Goal: Information Seeking & Learning: Learn about a topic

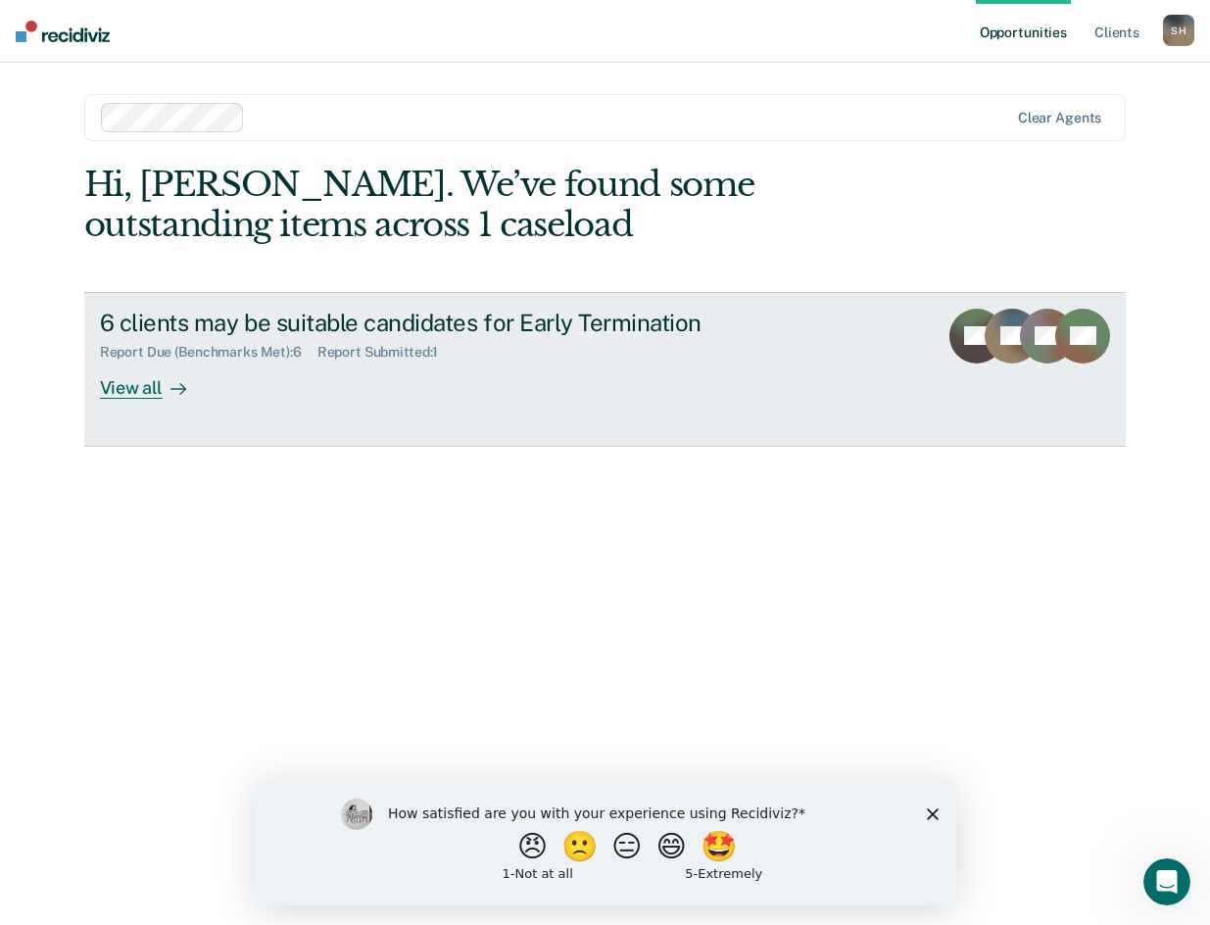
click at [120, 388] on div "View all" at bounding box center [155, 379] width 110 height 38
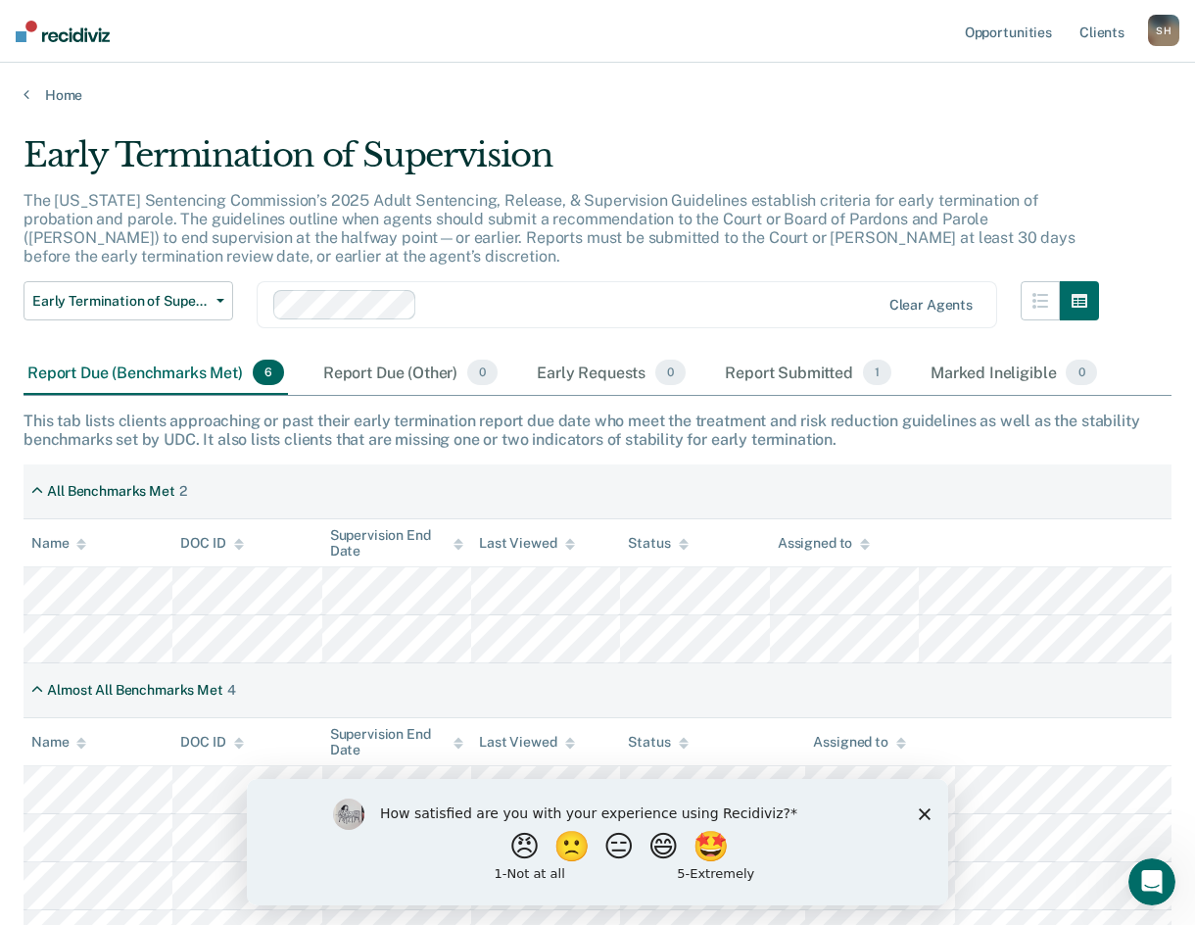
click at [923, 813] on icon "Close survey" at bounding box center [925, 813] width 12 height 12
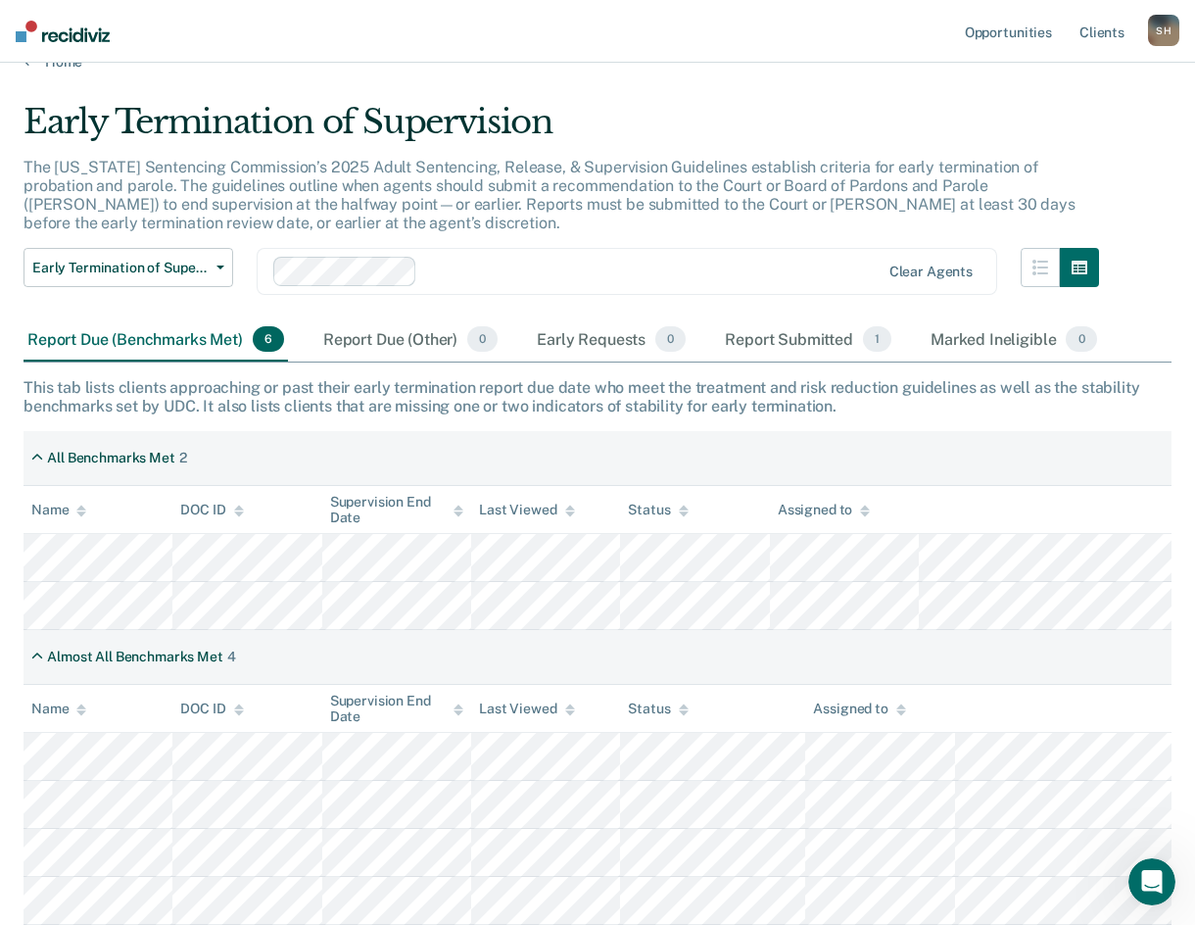
scroll to position [33, 0]
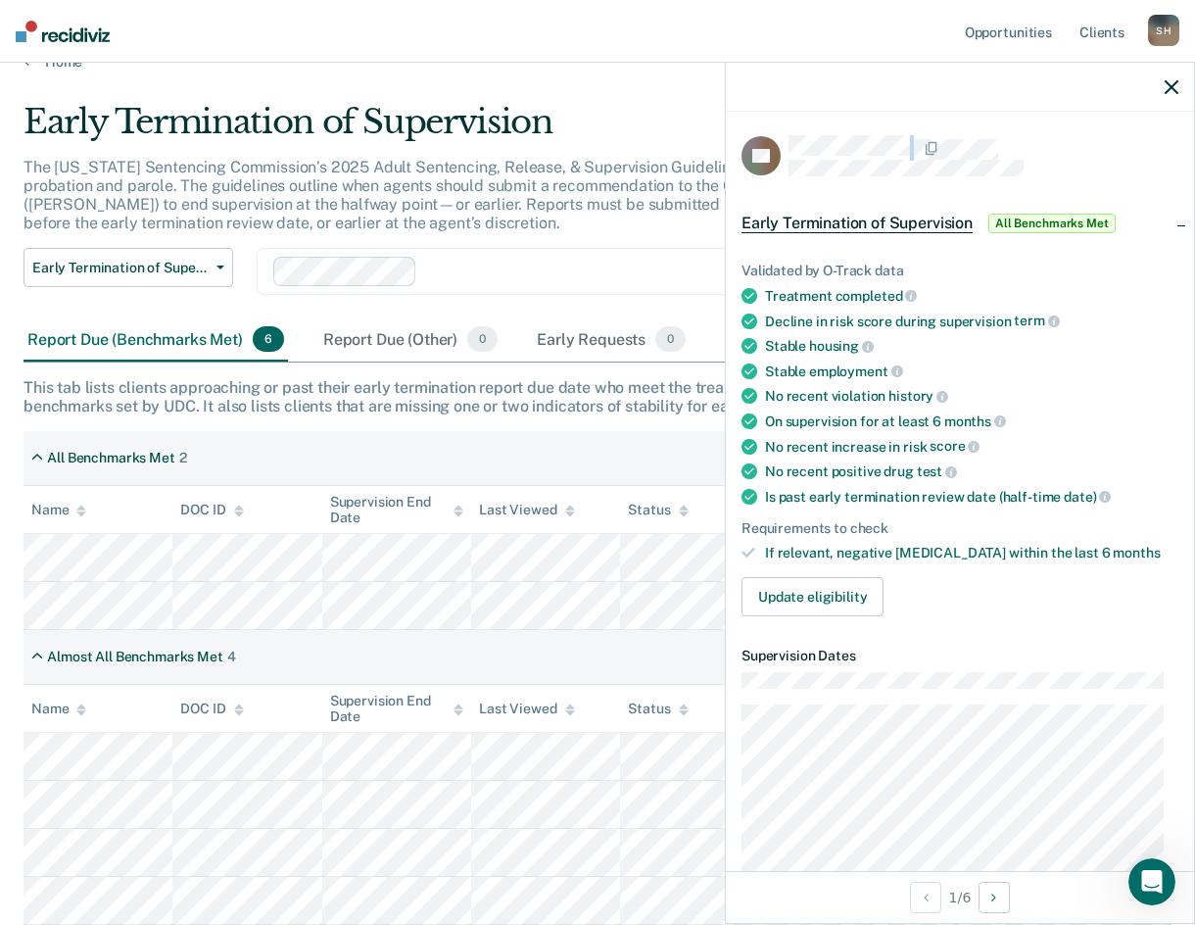
click at [848, 172] on div "CS Early Termination of Supervision All Benchmarks Met Validated by O-Track dat…" at bounding box center [960, 491] width 468 height 759
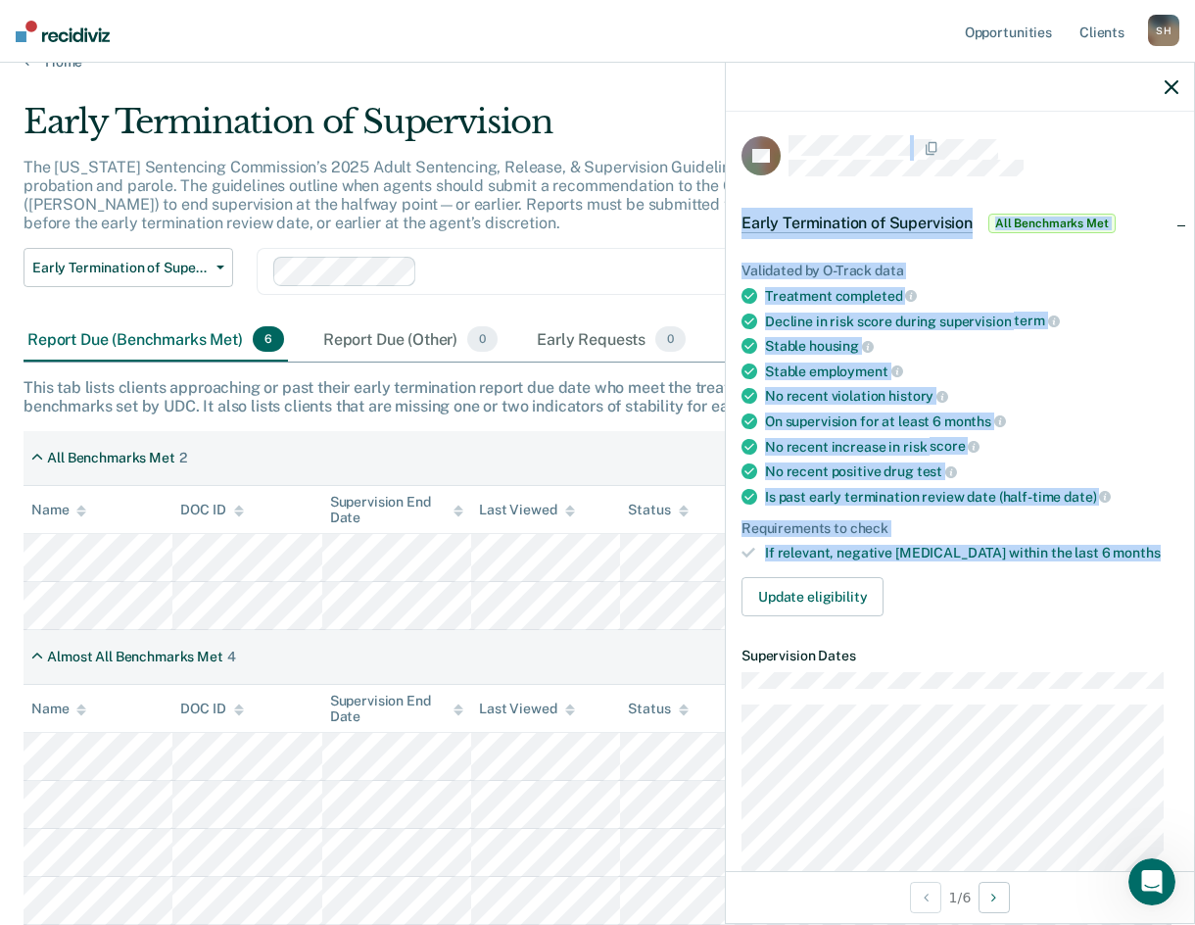
drag, startPoint x: 786, startPoint y: 149, endPoint x: 1112, endPoint y: 551, distance: 517.4
drag, startPoint x: 784, startPoint y: 145, endPoint x: 1132, endPoint y: 555, distance: 538.6
click at [372, 338] on div "Report Due (Other) 0" at bounding box center [410, 339] width 182 height 43
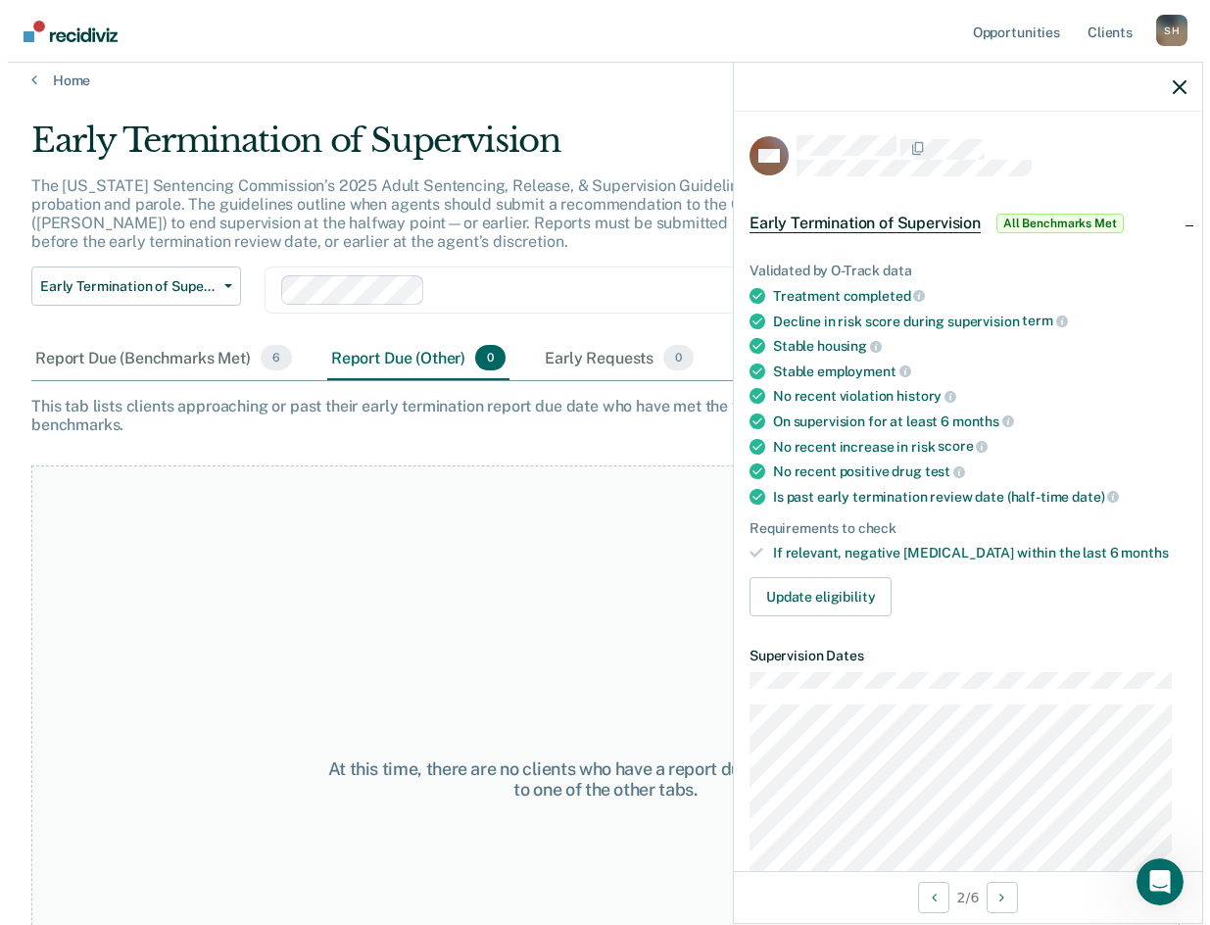
scroll to position [0, 0]
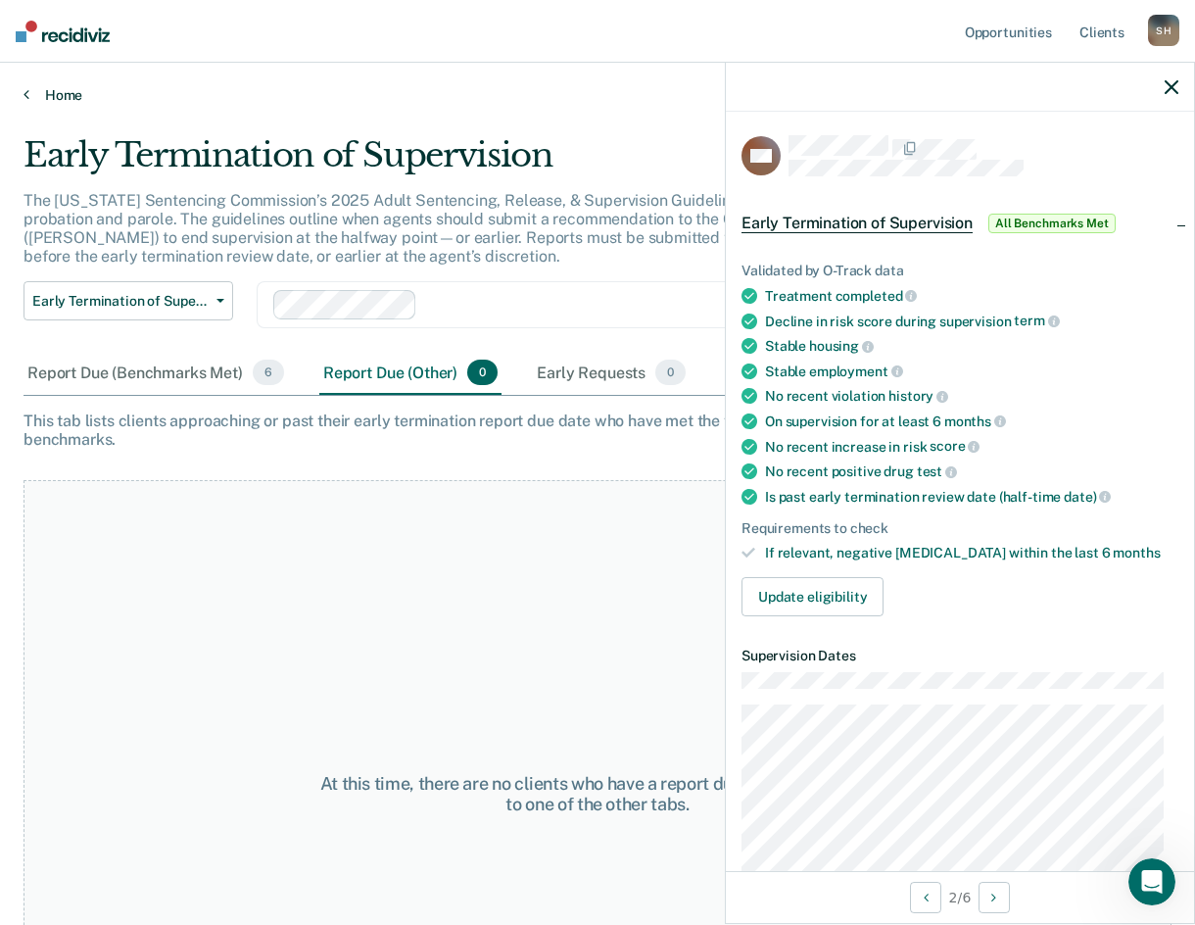
click at [54, 95] on link "Home" at bounding box center [598, 95] width 1148 height 18
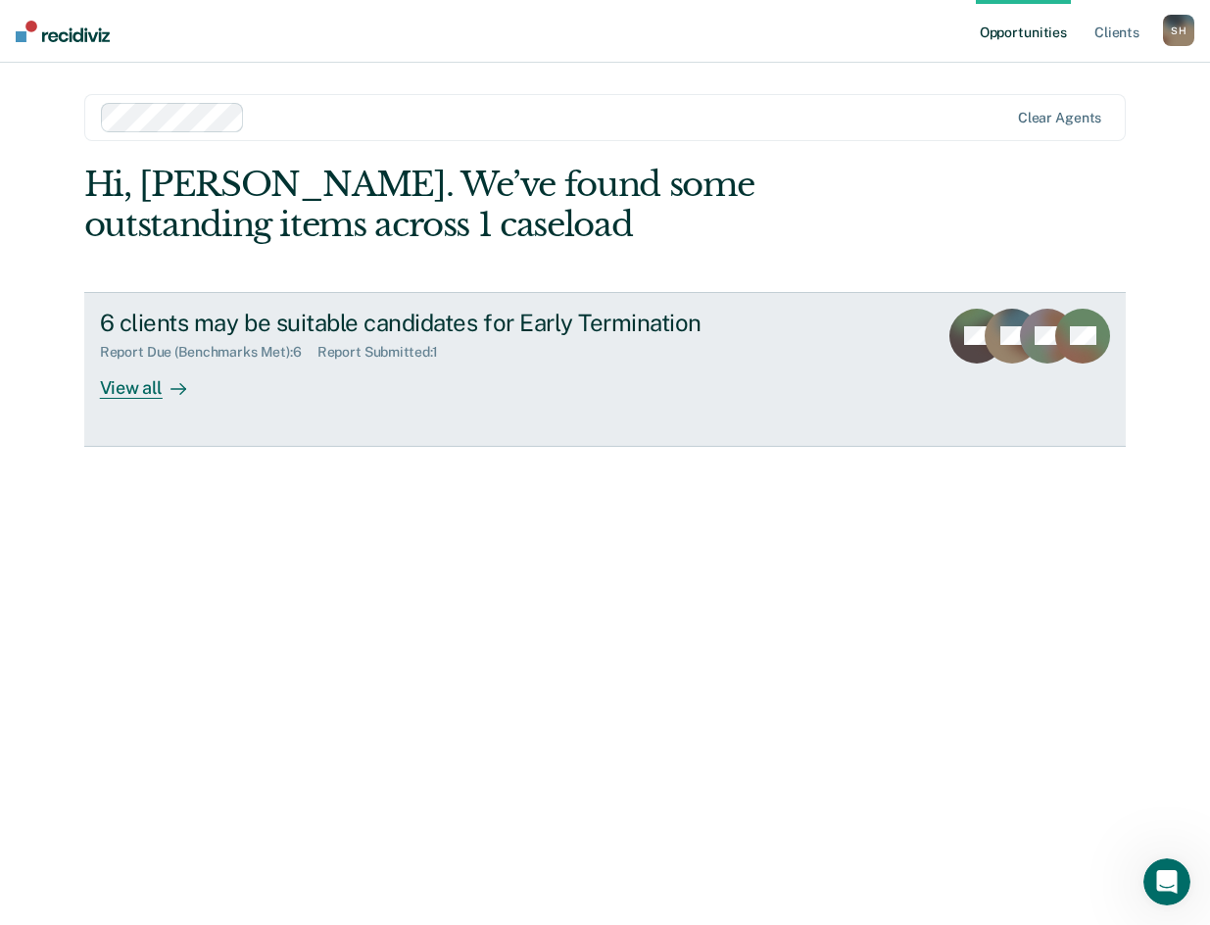
click at [120, 384] on div "View all" at bounding box center [155, 379] width 110 height 38
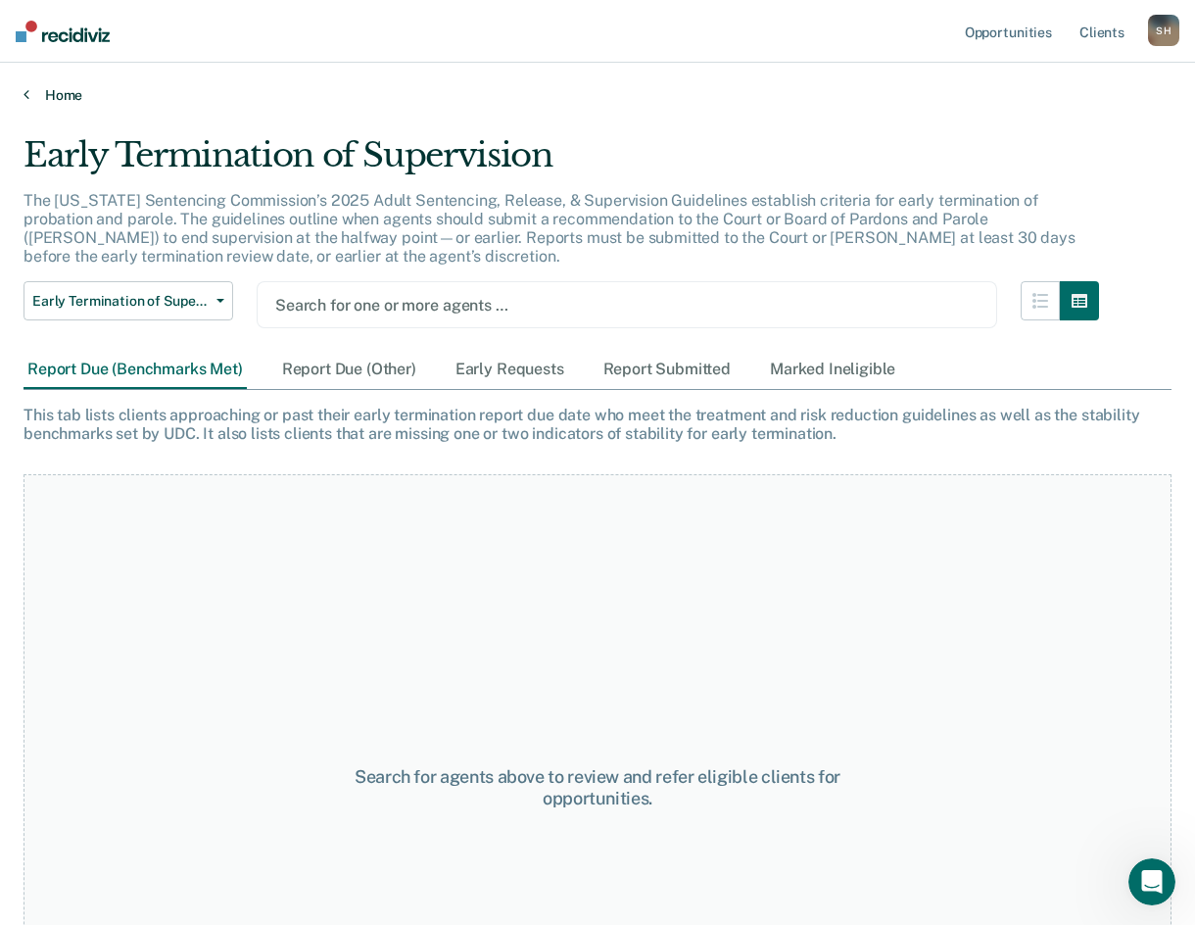
click at [60, 94] on link "Home" at bounding box center [598, 95] width 1148 height 18
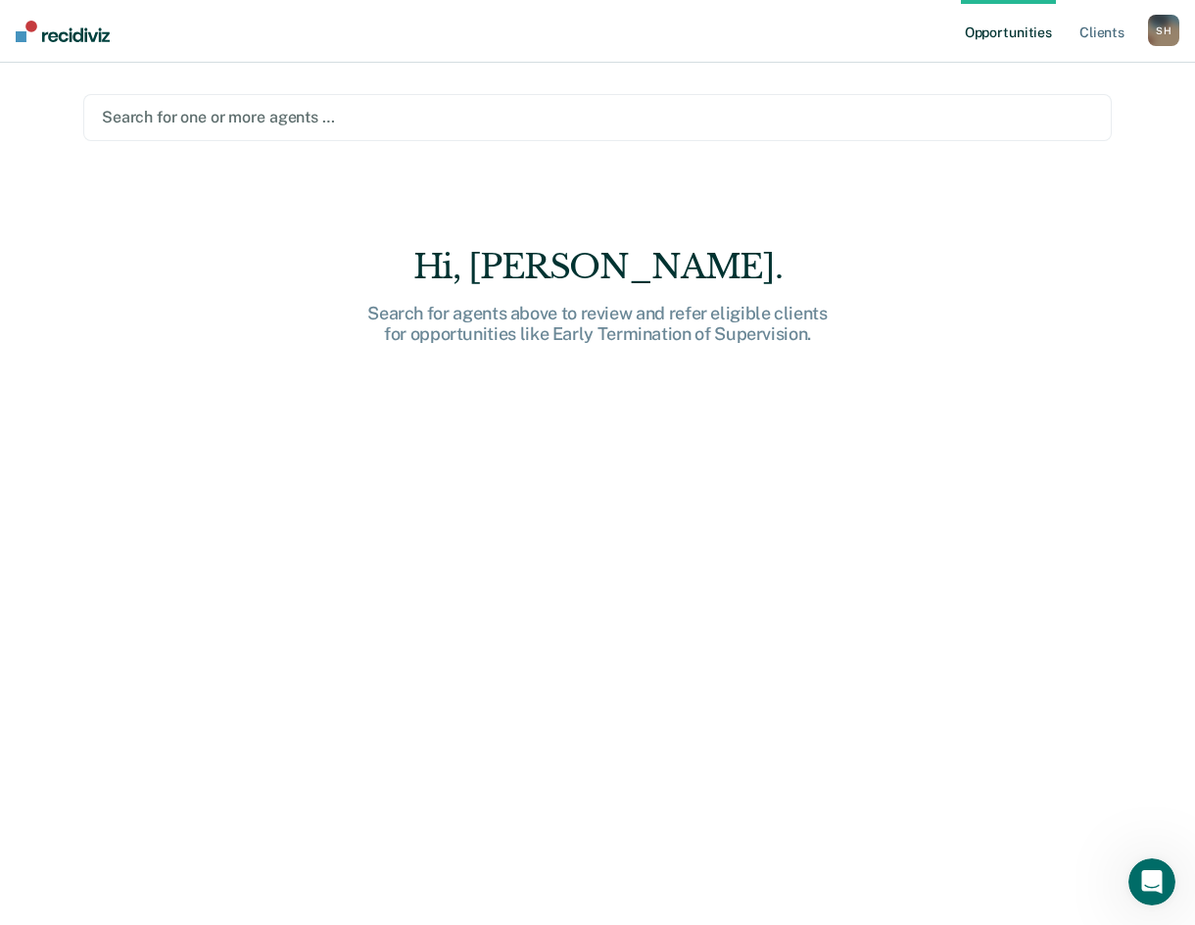
click at [267, 113] on div at bounding box center [597, 117] width 991 height 23
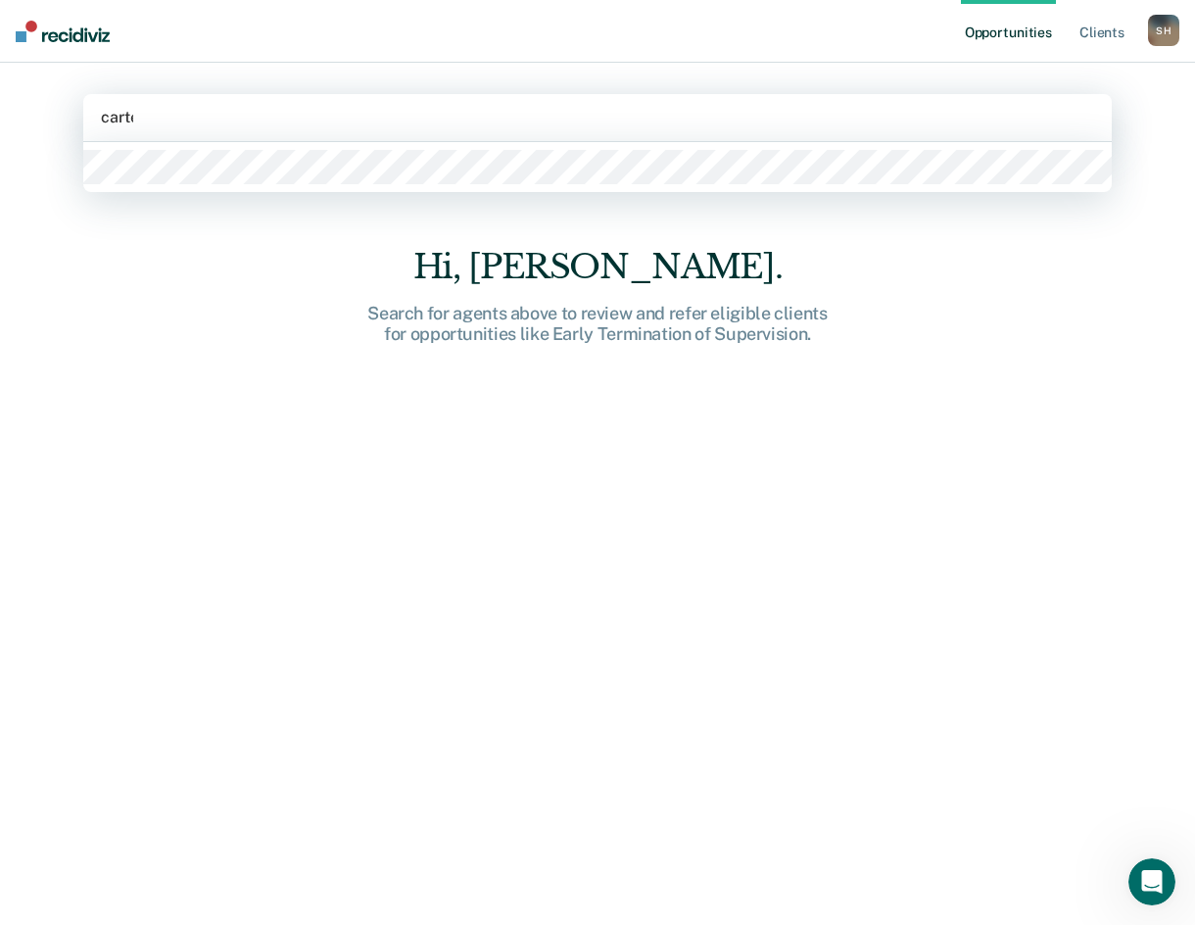
type input "[PERSON_NAME]"
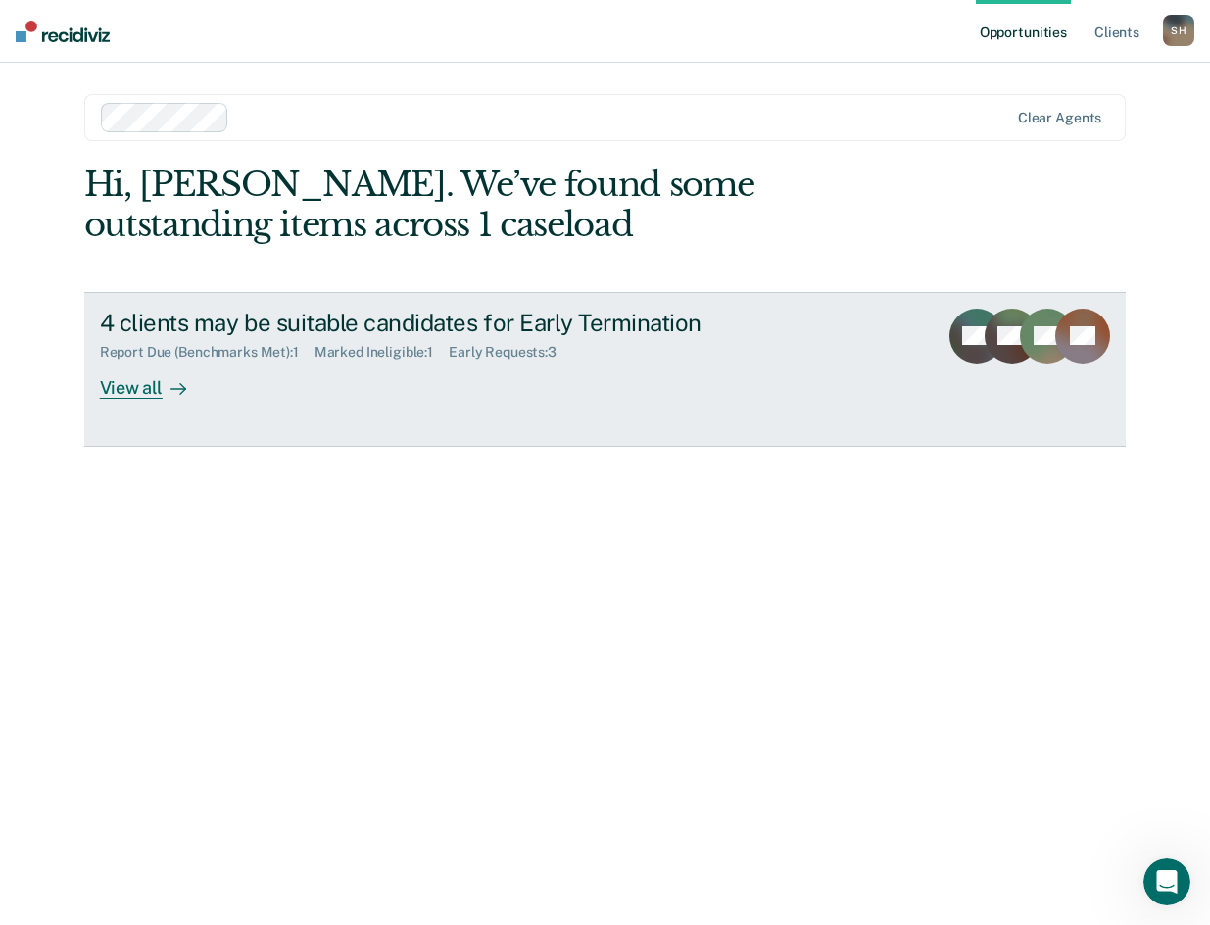
click at [127, 388] on div "View all" at bounding box center [155, 379] width 110 height 38
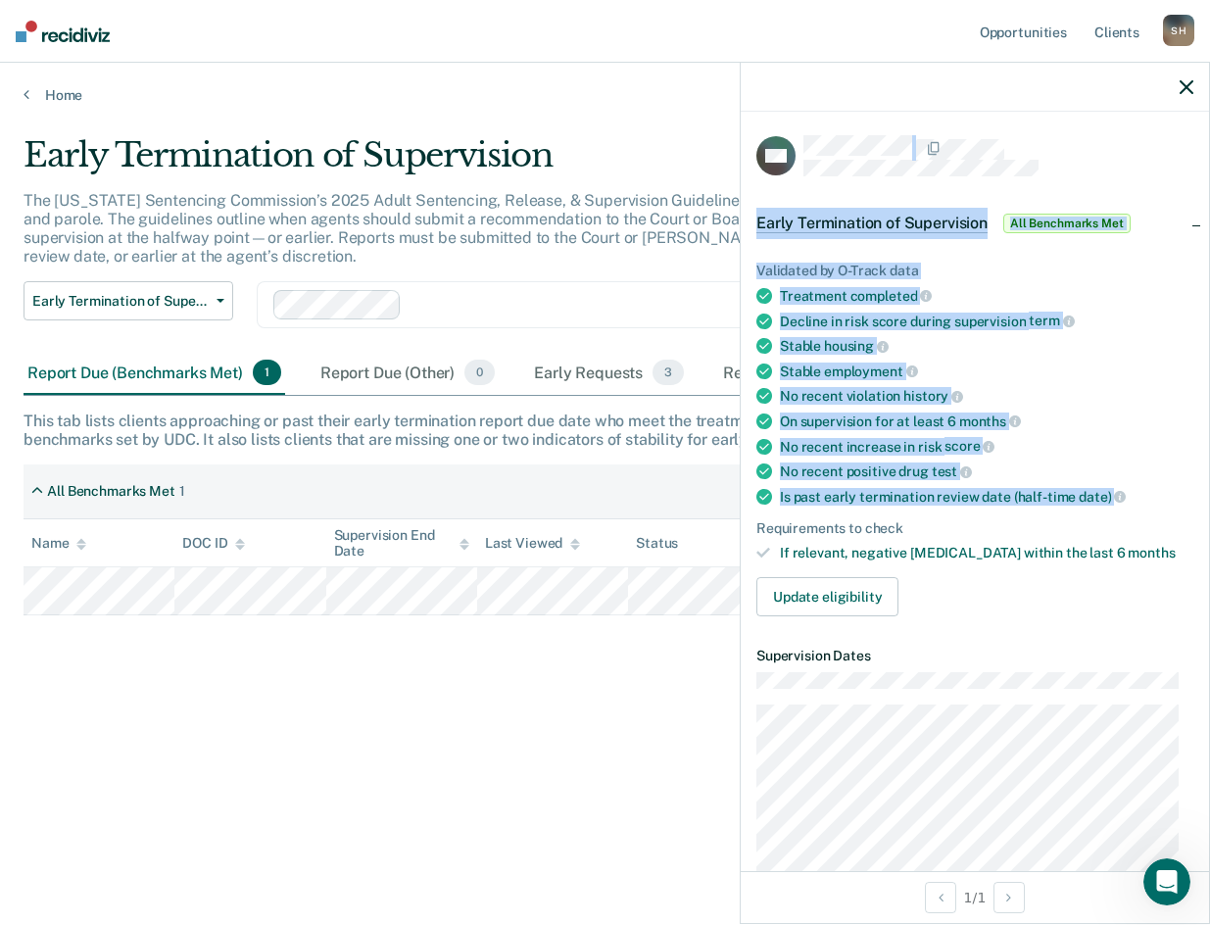
drag, startPoint x: 801, startPoint y: 147, endPoint x: 1129, endPoint y: 499, distance: 481.0
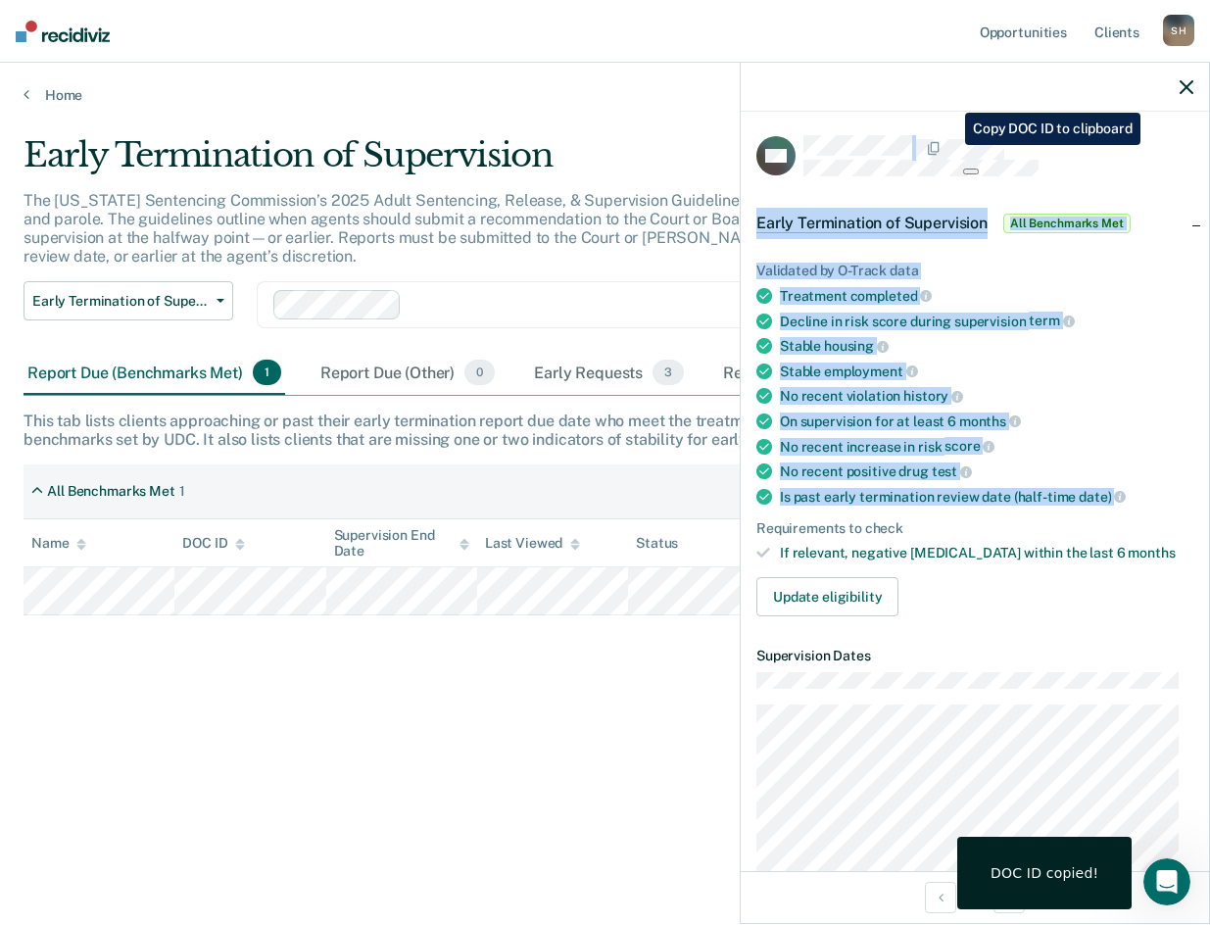
drag, startPoint x: 966, startPoint y: 174, endPoint x: 898, endPoint y: 115, distance: 90.2
click at [898, 115] on div "MA Early Termination of Supervision All Benchmarks Met Validated by O-Track dat…" at bounding box center [975, 491] width 468 height 759
